Goal: Find contact information: Find contact information

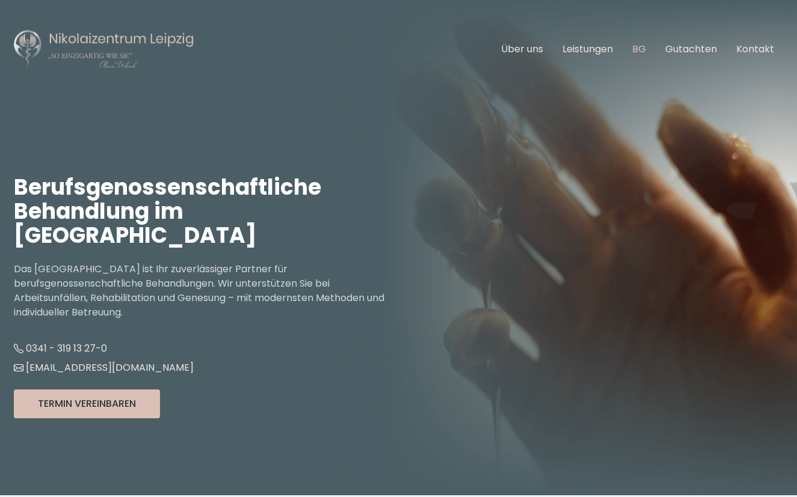
click at [642, 46] on link "BG" at bounding box center [639, 49] width 14 height 14
click at [638, 51] on link "BG" at bounding box center [639, 49] width 14 height 14
click at [642, 48] on link "BG" at bounding box center [639, 49] width 14 height 14
click at [641, 49] on link "BG" at bounding box center [639, 49] width 14 height 14
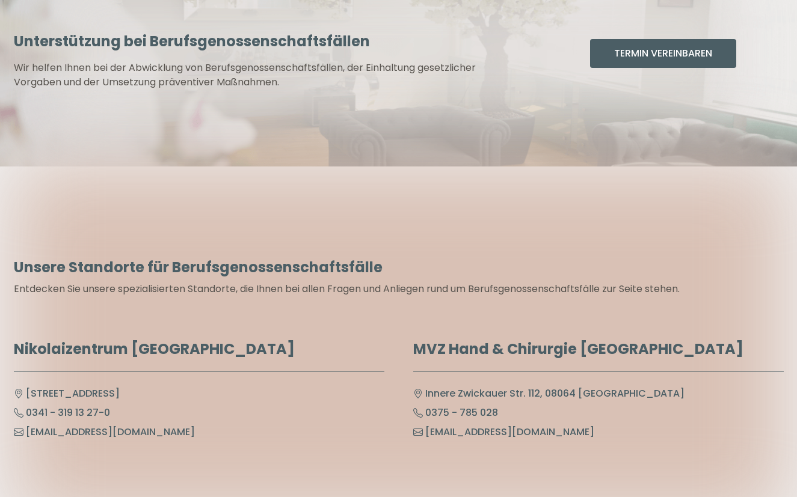
scroll to position [6015, 0]
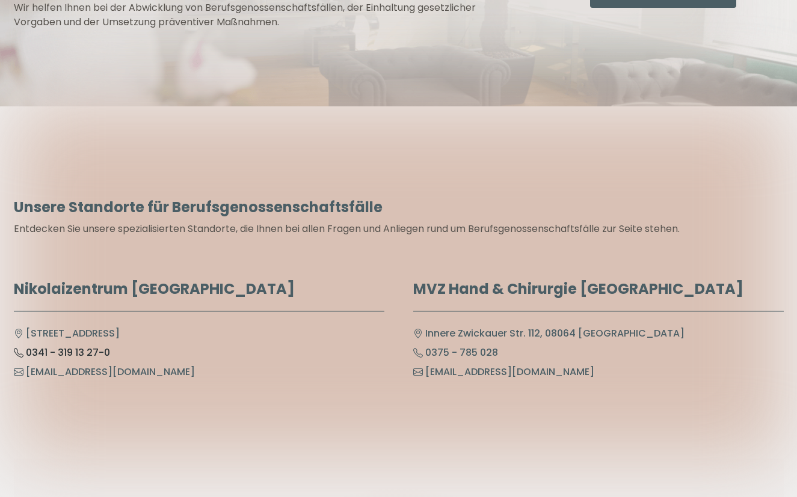
click at [58, 346] on link "0341 - 319 13 27-0" at bounding box center [62, 353] width 96 height 14
drag, startPoint x: 13, startPoint y: 255, endPoint x: 180, endPoint y: 260, distance: 167.3
copy h6 "Nikolaizentrum [GEOGRAPHIC_DATA]"
drag, startPoint x: 212, startPoint y: 298, endPoint x: 9, endPoint y: 304, distance: 203.4
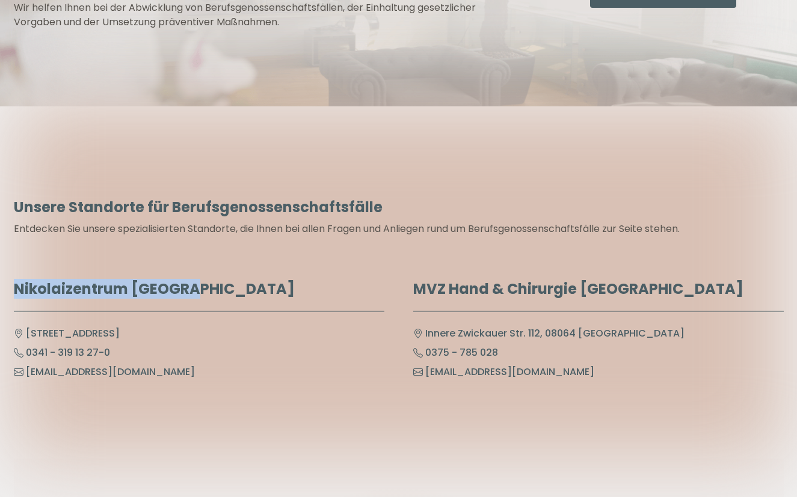
copy link "[STREET_ADDRESS]"
drag, startPoint x: 17, startPoint y: 257, endPoint x: 229, endPoint y: 278, distance: 212.7
click at [229, 280] on h6 "Nikolaizentrum [GEOGRAPHIC_DATA]" at bounding box center [199, 296] width 371 height 32
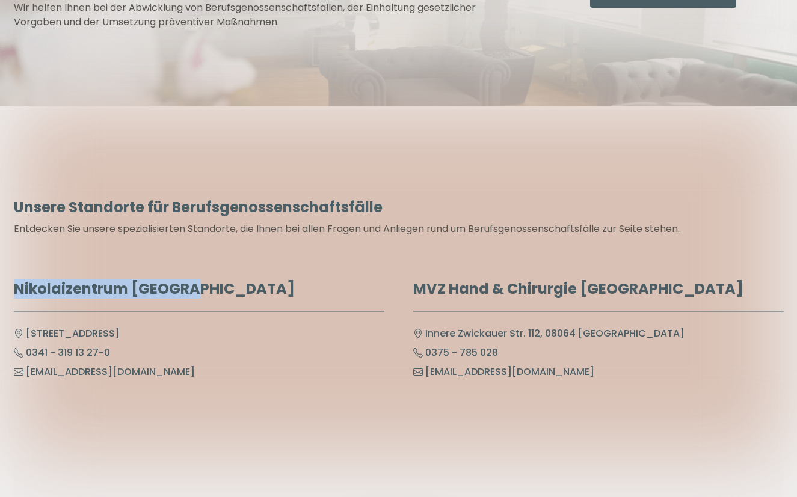
copy h6 "Nikolaizentrum [GEOGRAPHIC_DATA]"
drag, startPoint x: 102, startPoint y: 319, endPoint x: -5, endPoint y: 322, distance: 107.7
copy link "0341 - 319 13 27-0"
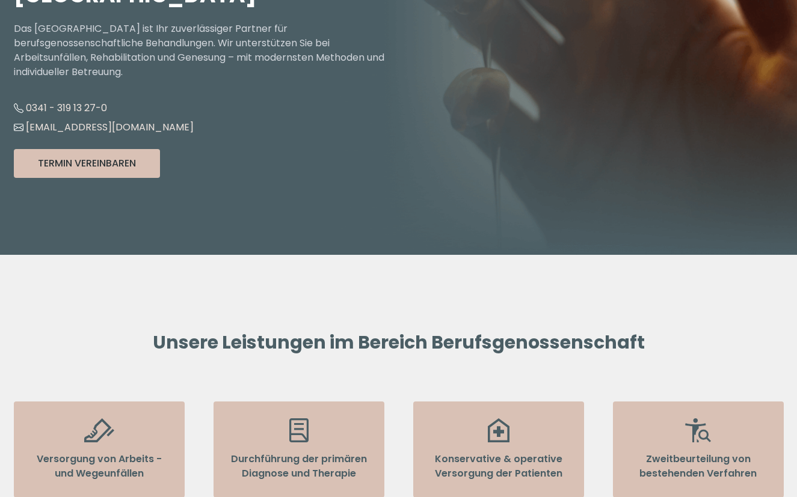
scroll to position [0, 0]
